Goal: Task Accomplishment & Management: Use online tool/utility

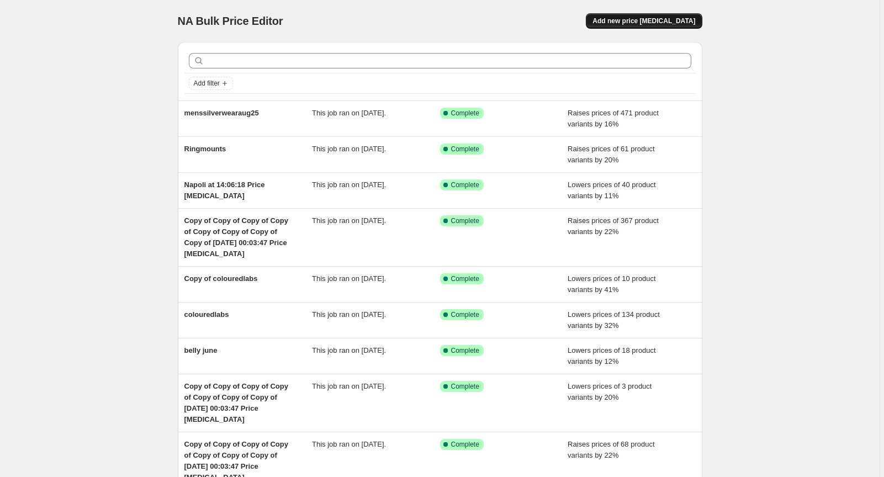
click at [641, 22] on span "Add new price [MEDICAL_DATA]" at bounding box center [643, 21] width 103 height 9
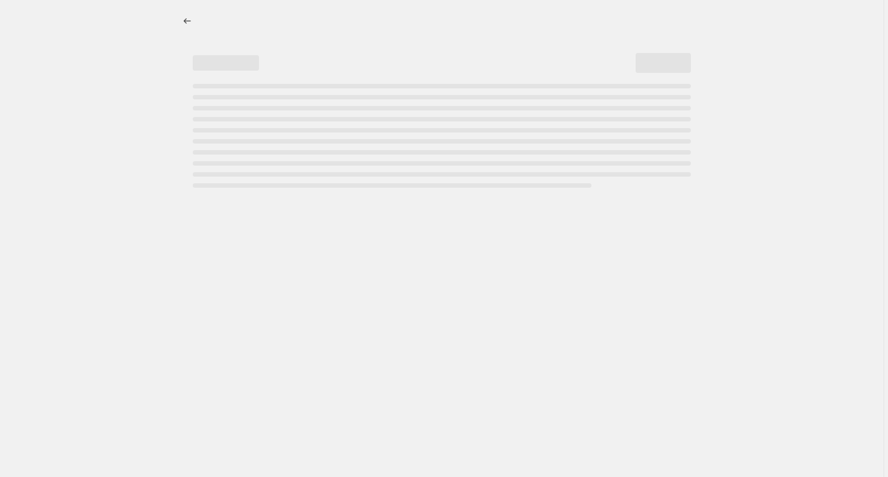
select select "percentage"
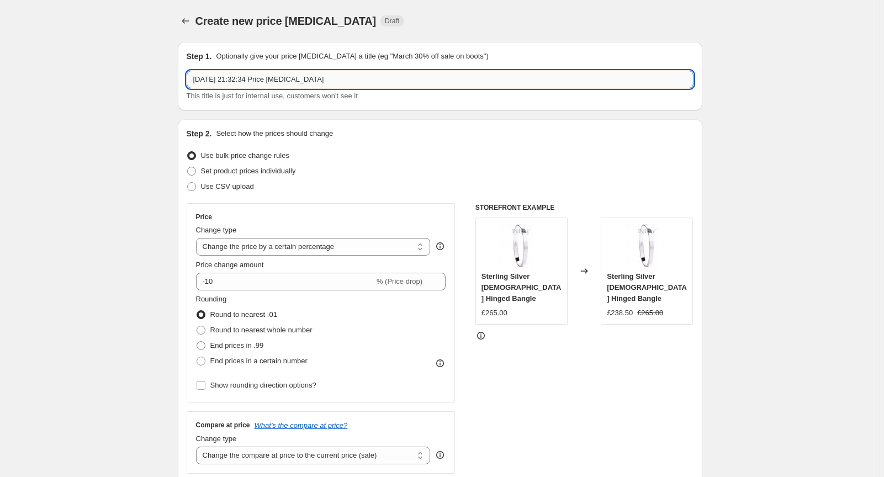
click at [341, 81] on input "[DATE] 21:32:34 Price [MEDICAL_DATA]" at bounding box center [440, 80] width 507 height 18
drag, startPoint x: 338, startPoint y: 82, endPoint x: 165, endPoint y: 92, distance: 173.6
type input "RussianRings"
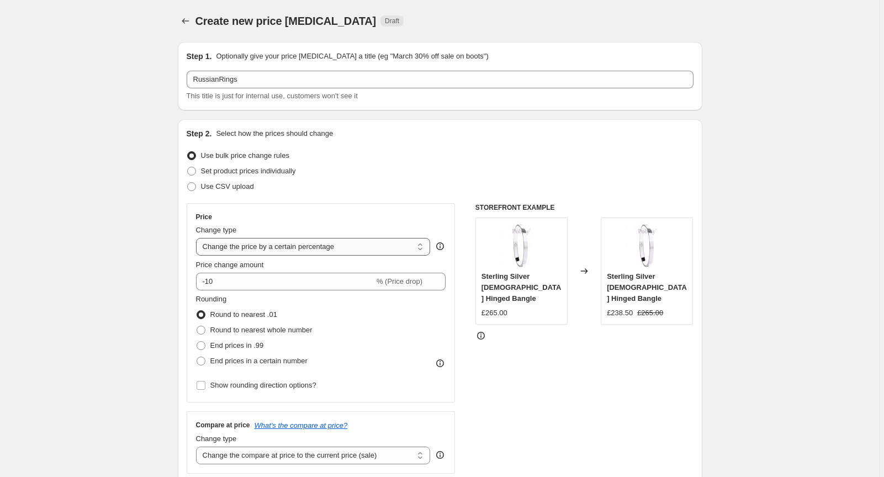
click at [263, 250] on select "Change the price to a certain amount Change the price by a certain amount Chang…" at bounding box center [313, 247] width 235 height 18
click at [198, 238] on select "Change the price to a certain amount Change the price by a certain amount Chang…" at bounding box center [313, 247] width 235 height 18
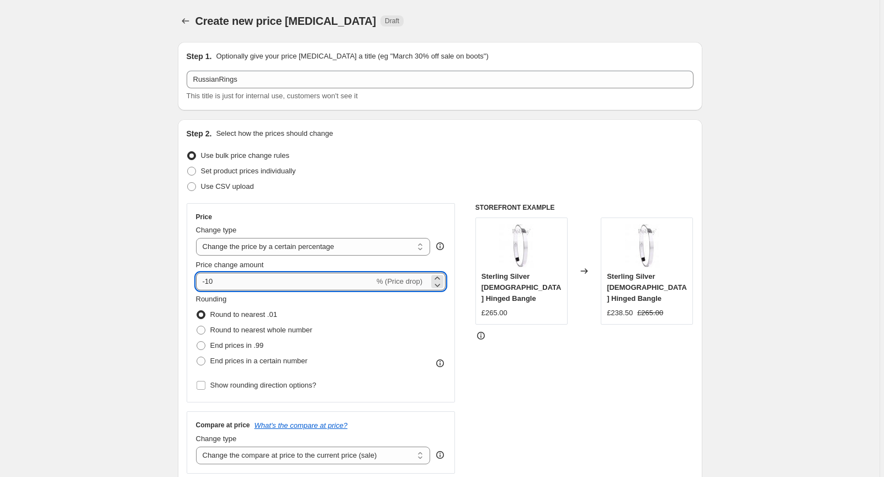
drag, startPoint x: 273, startPoint y: 282, endPoint x: 201, endPoint y: 285, distance: 71.8
click at [201, 285] on input "-10" at bounding box center [285, 282] width 178 height 18
type input "18"
click at [200, 328] on span at bounding box center [201, 330] width 9 height 9
click at [197, 326] on input "Round to nearest whole number" at bounding box center [197, 326] width 1 height 1
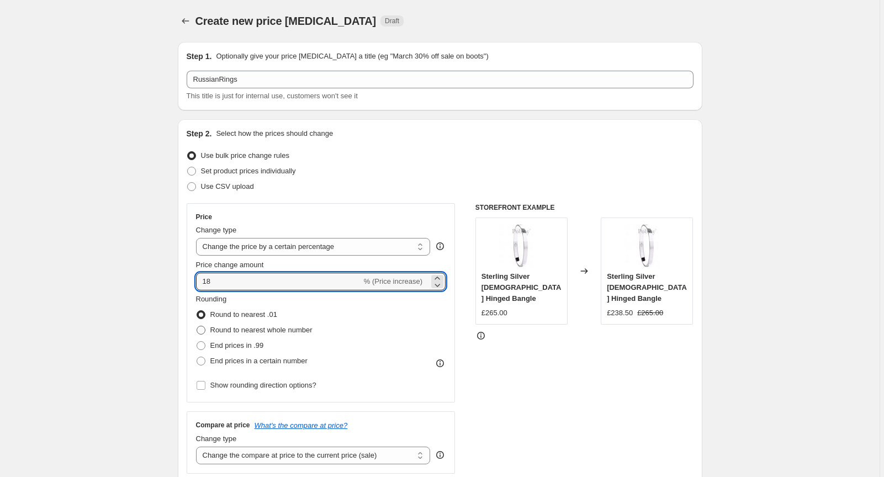
radio input "true"
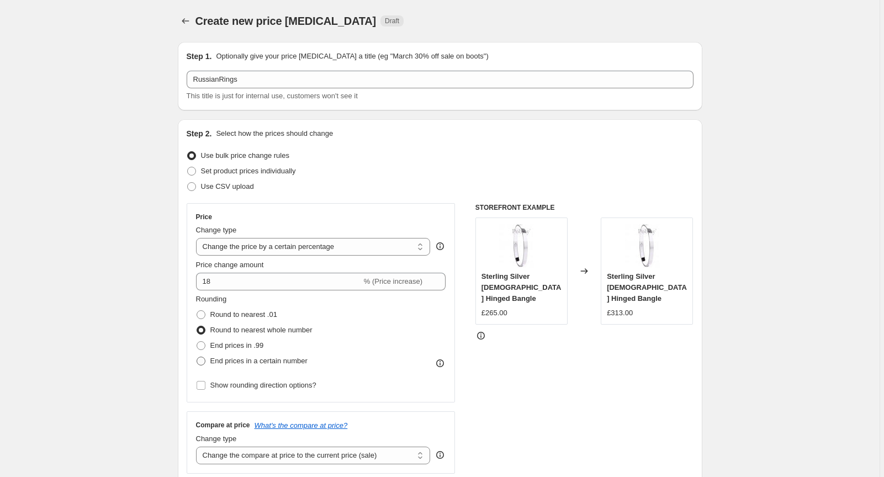
click at [205, 366] on span at bounding box center [201, 361] width 10 height 10
click at [197, 357] on input "End prices in a certain number" at bounding box center [197, 357] width 1 height 1
radio input "true"
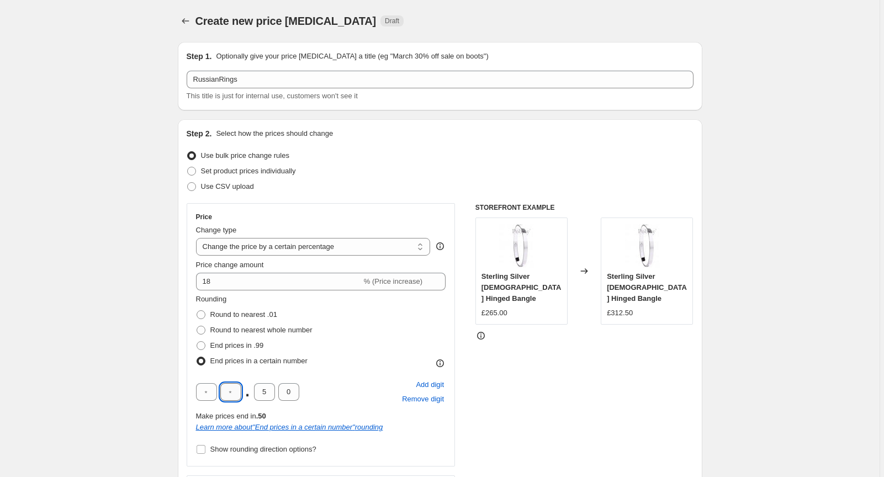
click at [239, 392] on input "text" at bounding box center [230, 392] width 21 height 18
type input "5"
type input "0"
click at [203, 449] on input "Show rounding direction options?" at bounding box center [201, 449] width 9 height 9
checkbox input "true"
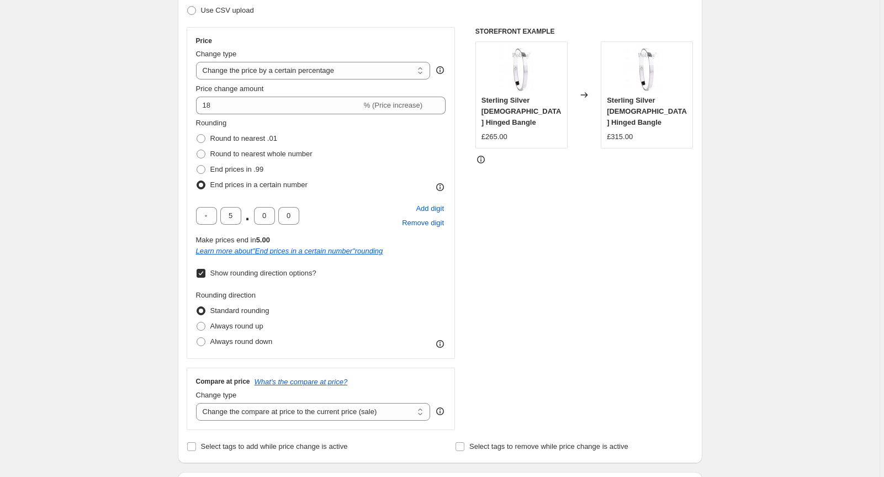
scroll to position [192, 0]
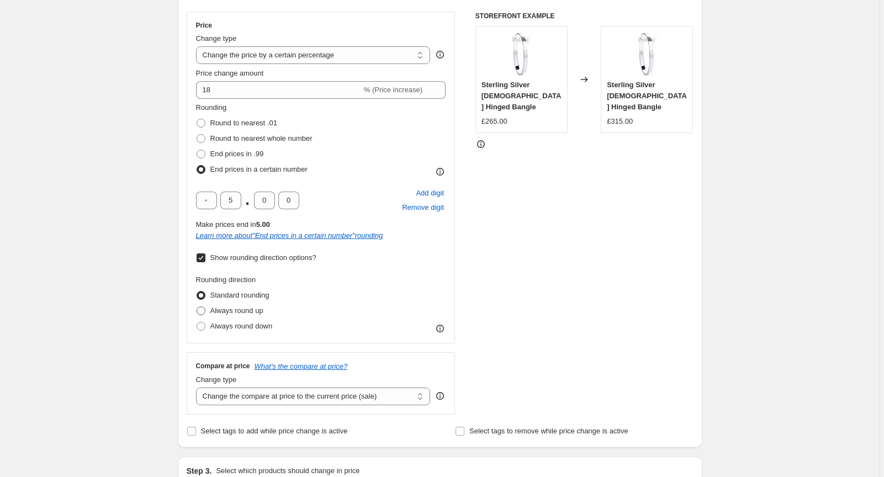
click at [208, 310] on label "Always round up" at bounding box center [229, 310] width 67 height 15
click at [197, 307] on input "Always round up" at bounding box center [197, 306] width 1 height 1
radio input "true"
click at [312, 392] on select "Change the compare at price to the current price (sale) Change the compare at p…" at bounding box center [313, 397] width 235 height 18
select select "remove"
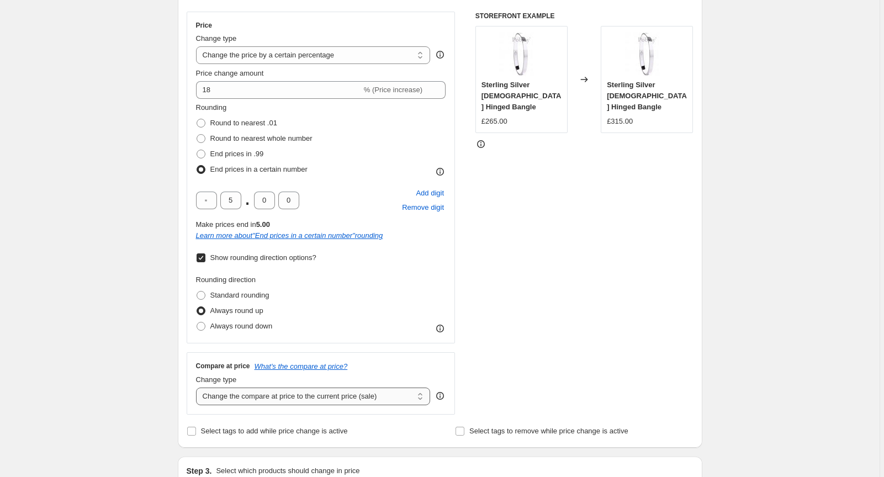
click at [198, 388] on select "Change the compare at price to the current price (sale) Change the compare at p…" at bounding box center [313, 397] width 235 height 18
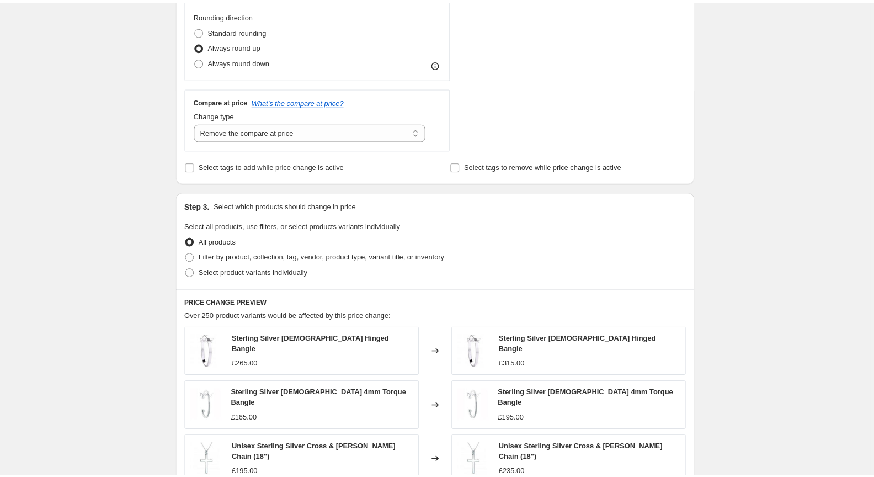
scroll to position [544, 0]
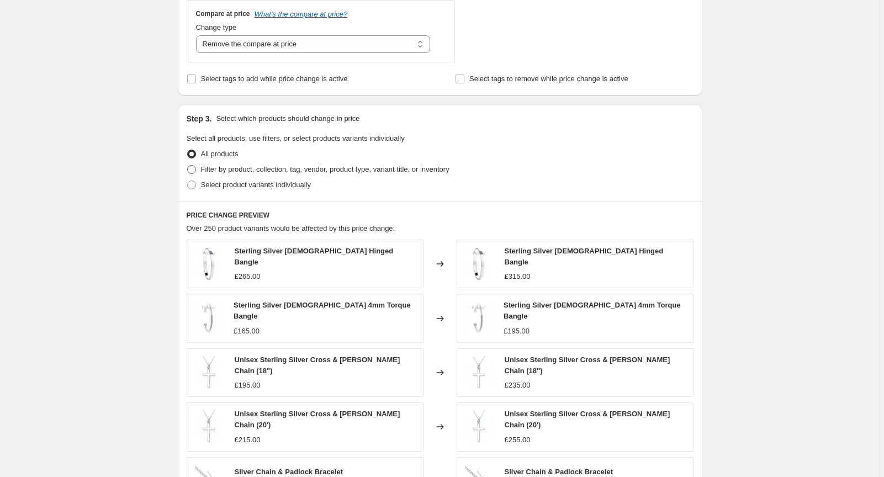
click at [201, 169] on label "Filter by product, collection, tag, vendor, product type, variant title, or inv…" at bounding box center [318, 169] width 263 height 15
click at [188, 166] on input "Filter by product, collection, tag, vendor, product type, variant title, or inv…" at bounding box center [187, 165] width 1 height 1
radio input "true"
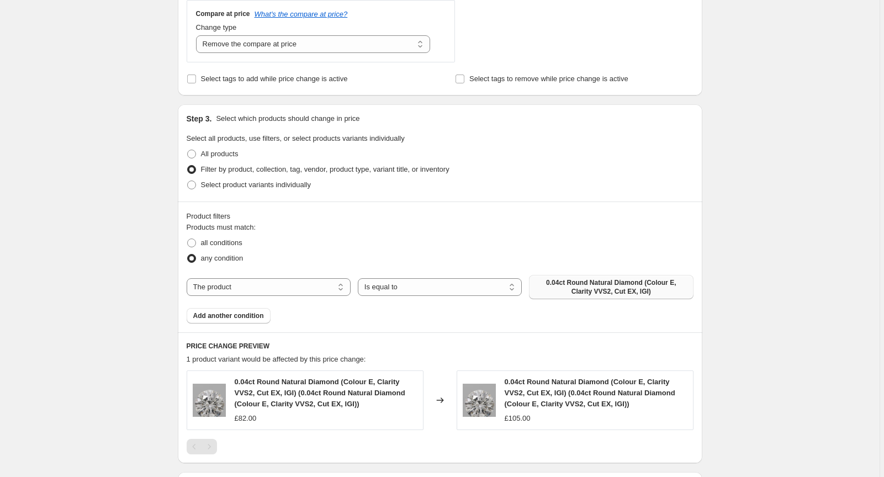
click at [564, 289] on span "0.04ct Round Natural Diamond (Colour E, Clarity VVS2, Cut EX, IGI)" at bounding box center [610, 287] width 151 height 18
click at [555, 286] on span "0.04ct Round Natural Diamond (Colour E, Clarity VVS2, Cut EX, IGI)" at bounding box center [610, 287] width 151 height 18
click at [233, 315] on span "Add another condition" at bounding box center [228, 315] width 71 height 9
